Goal: Information Seeking & Learning: Check status

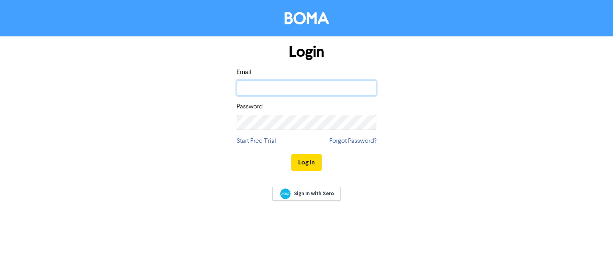
click at [302, 87] on input "email" at bounding box center [307, 87] width 140 height 15
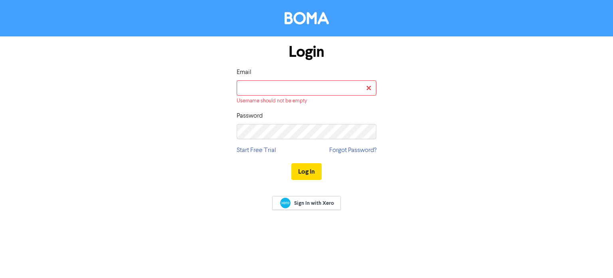
click at [369, 89] on keeper-lock "Open Keeper Popup" at bounding box center [367, 88] width 10 height 10
type input "[PERSON_NAME][EMAIL_ADDRESS][DOMAIN_NAME]"
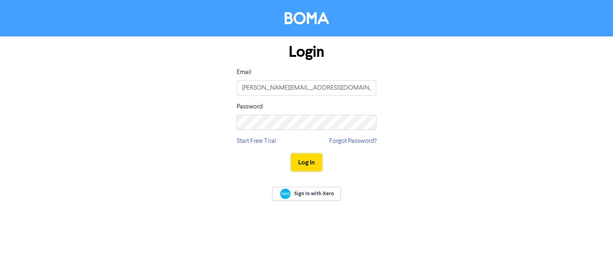
drag, startPoint x: 310, startPoint y: 159, endPoint x: 310, endPoint y: 152, distance: 7.6
click at [310, 159] on button "Log In" at bounding box center [306, 162] width 30 height 17
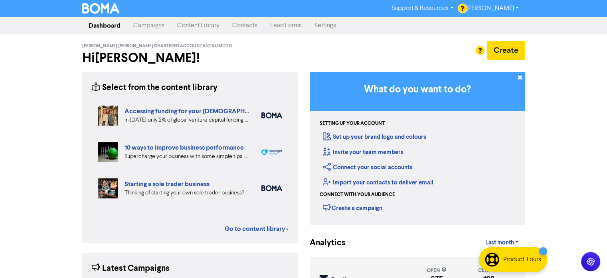
drag, startPoint x: 149, startPoint y: 26, endPoint x: 193, endPoint y: 27, distance: 44.7
click at [148, 25] on link "Campaigns" at bounding box center [149, 26] width 44 height 16
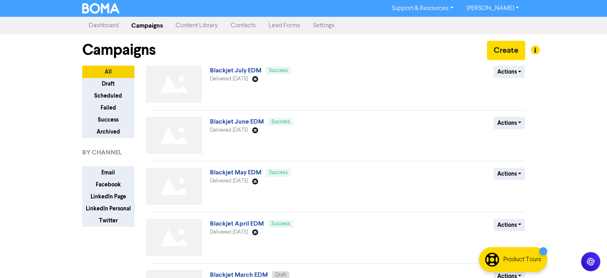
drag, startPoint x: 244, startPoint y: 71, endPoint x: 249, endPoint y: 69, distance: 5.7
click at [244, 70] on link "Blackjet July EDM" at bounding box center [236, 70] width 52 height 8
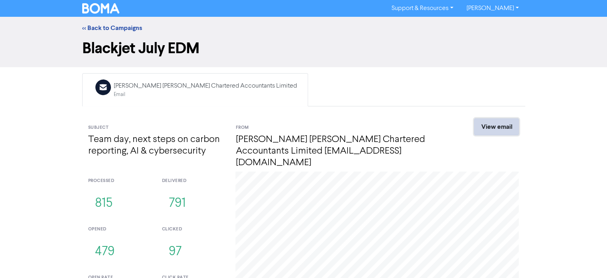
click at [490, 124] on link "View email" at bounding box center [496, 126] width 45 height 17
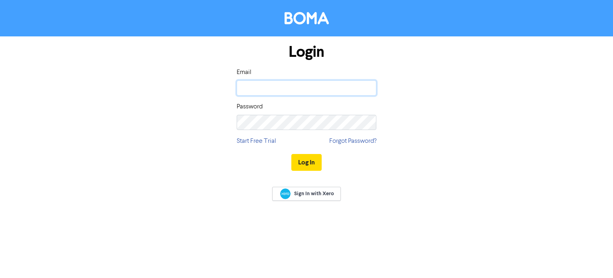
type input "[PERSON_NAME][EMAIL_ADDRESS][DOMAIN_NAME]"
click at [313, 157] on button "Log In" at bounding box center [306, 162] width 30 height 17
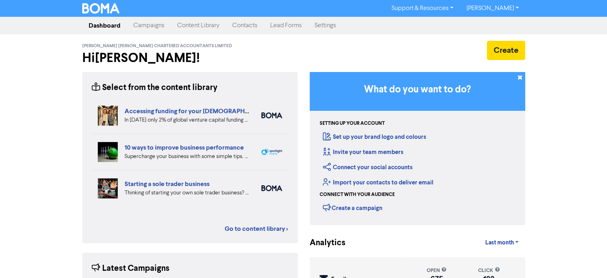
click at [139, 26] on link "Campaigns" at bounding box center [149, 26] width 44 height 16
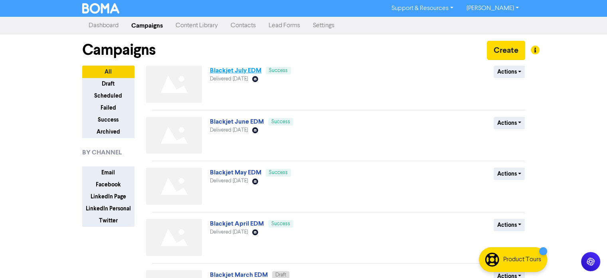
click at [233, 70] on link "Blackjet July EDM" at bounding box center [236, 70] width 52 height 8
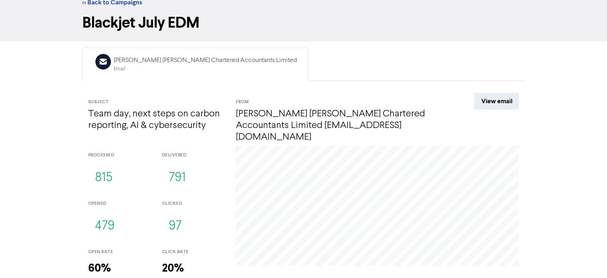
scroll to position [62, 0]
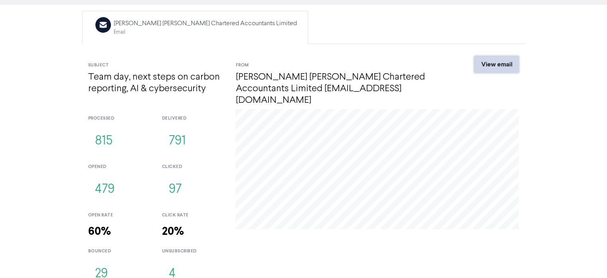
click at [488, 60] on link "View email" at bounding box center [496, 64] width 45 height 17
